Goal: Find specific page/section: Find specific page/section

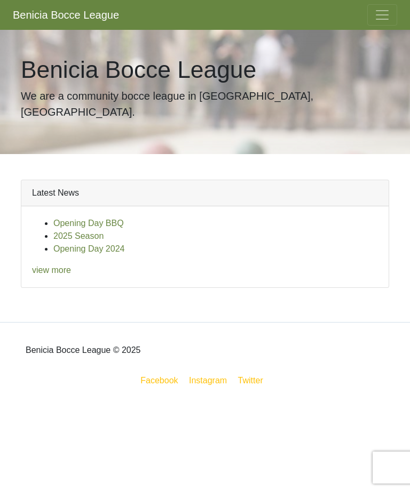
click at [394, 17] on button "Toggle navigation" at bounding box center [382, 14] width 30 height 21
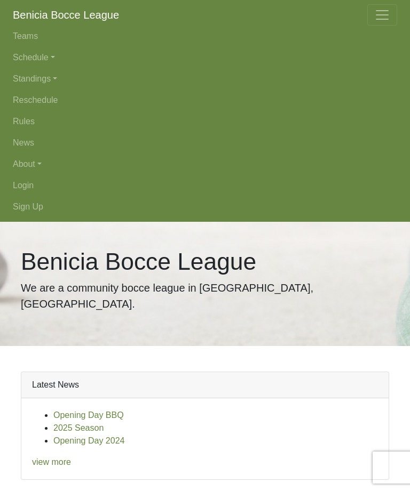
click at [59, 57] on link "Schedule" at bounding box center [205, 57] width 384 height 21
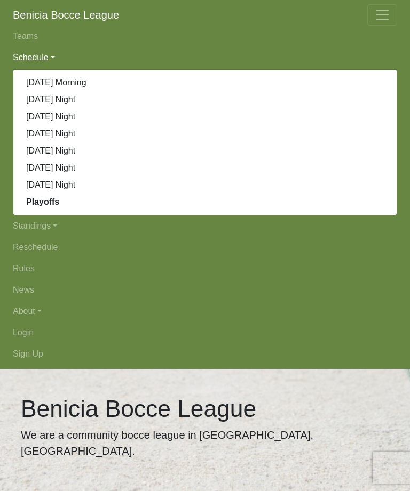
click at [76, 98] on link "[DATE] Night" at bounding box center [204, 99] width 383 height 17
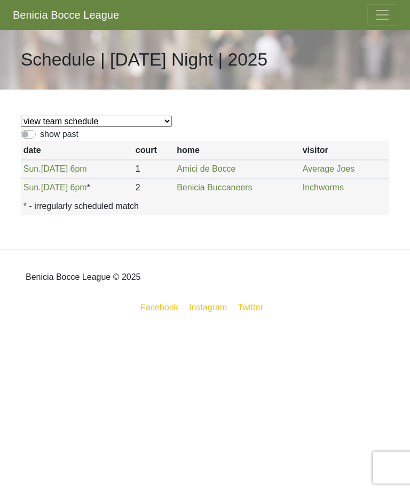
click at [386, 14] on span "Toggle navigation" at bounding box center [382, 15] width 16 height 16
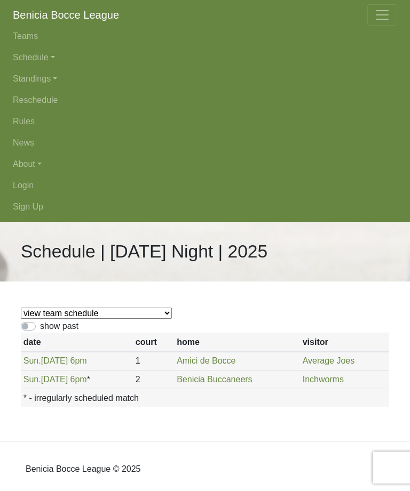
click at [51, 84] on link "Standings" at bounding box center [205, 78] width 384 height 21
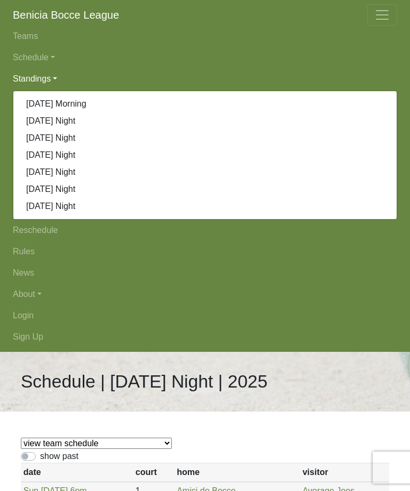
click at [73, 122] on link "[DATE] Night" at bounding box center [204, 121] width 383 height 17
